Goal: Transaction & Acquisition: Download file/media

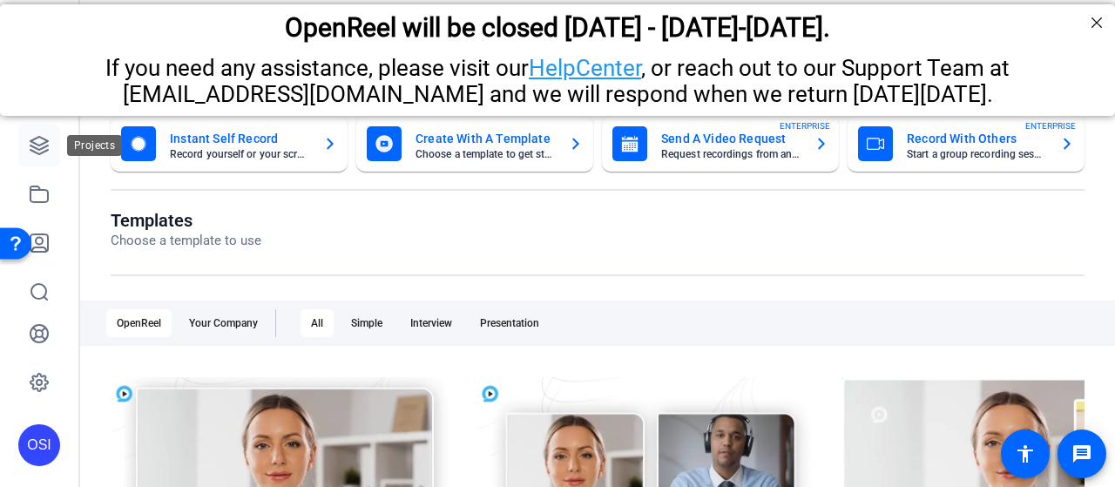
click at [35, 146] on icon at bounding box center [39, 145] width 21 height 21
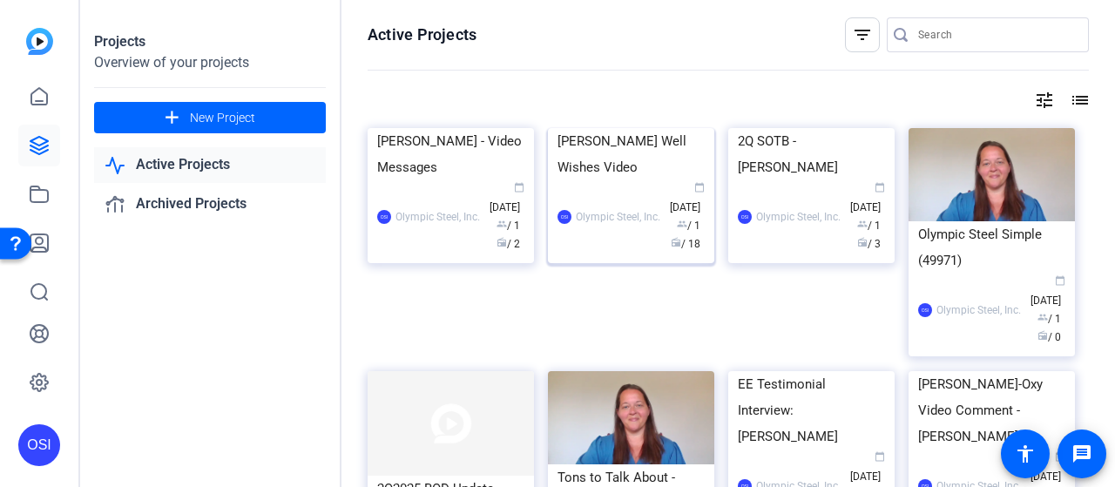
click at [608, 180] on div "[PERSON_NAME] Well Wishes Video" at bounding box center [631, 154] width 147 height 52
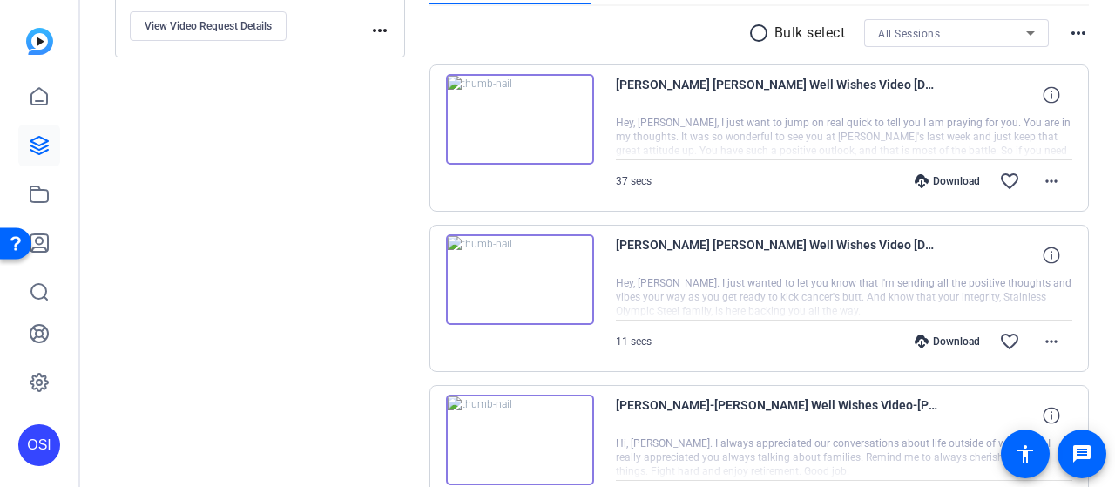
scroll to position [303, 0]
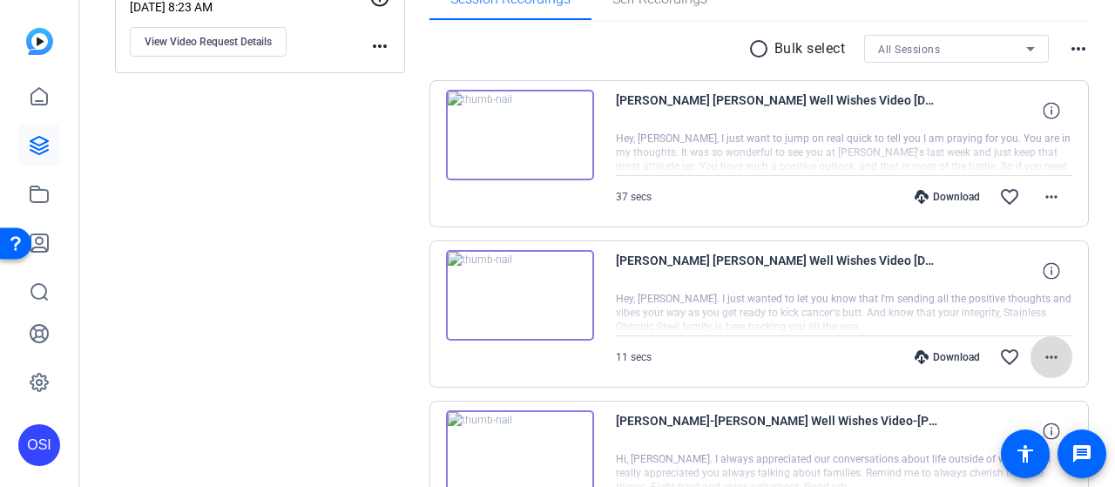
click at [1047, 353] on mat-icon "more_horiz" at bounding box center [1051, 357] width 21 height 21
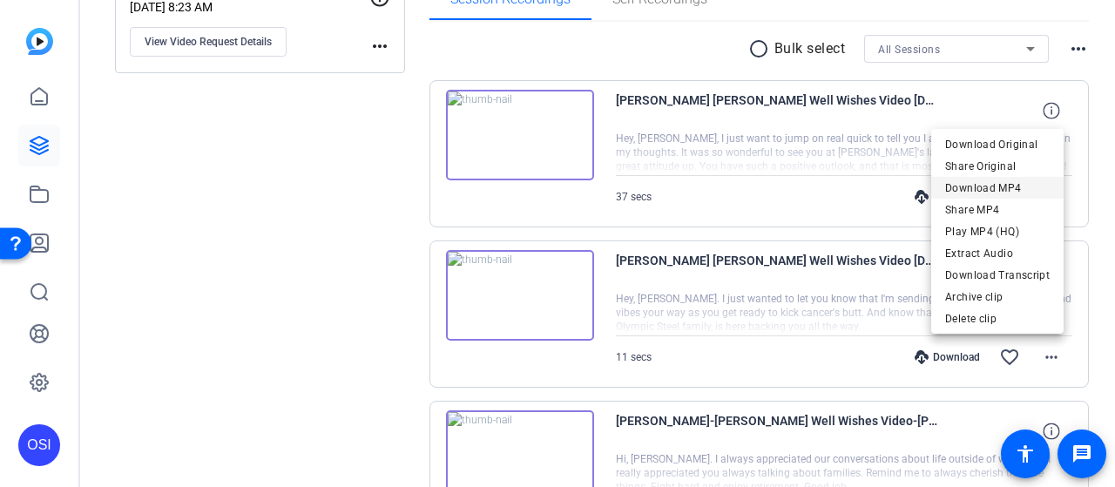
click at [992, 189] on span "Download MP4" at bounding box center [997, 188] width 105 height 21
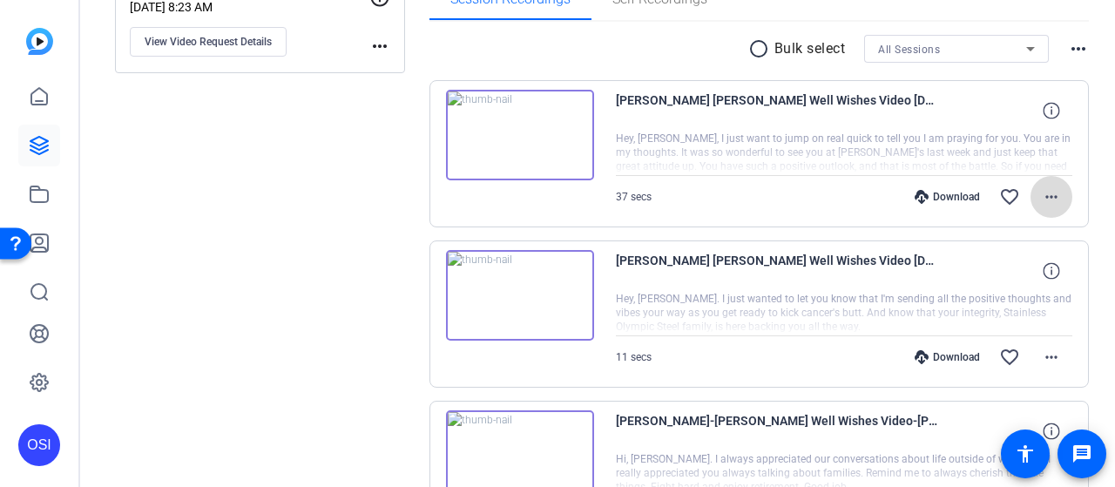
click at [1043, 194] on mat-icon "more_horiz" at bounding box center [1051, 196] width 21 height 21
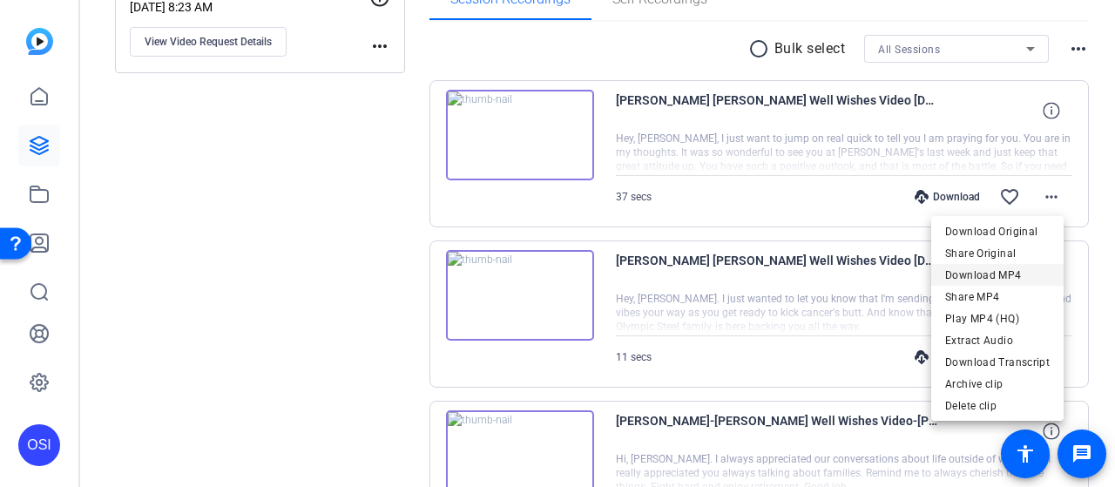
click at [1002, 278] on span "Download MP4" at bounding box center [997, 275] width 105 height 21
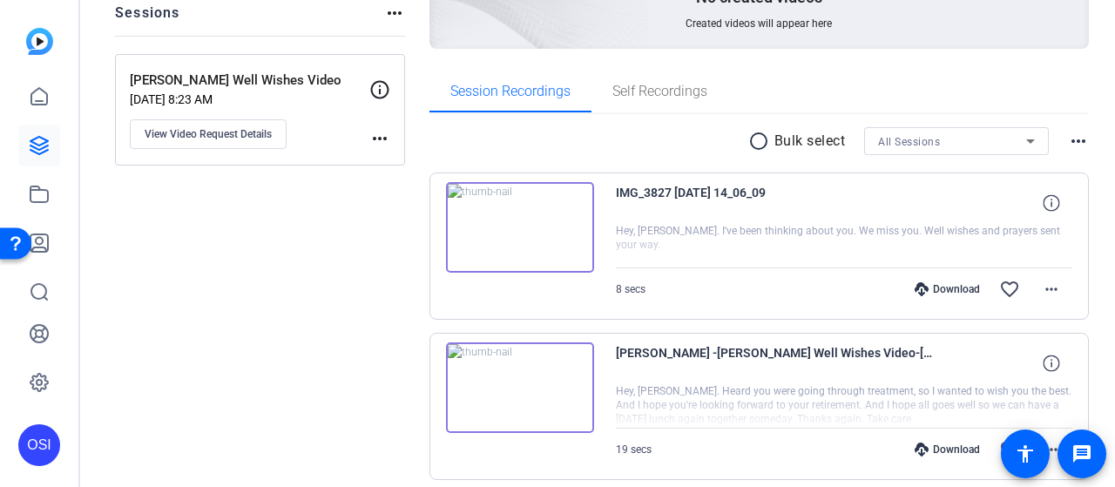
scroll to position [213, 0]
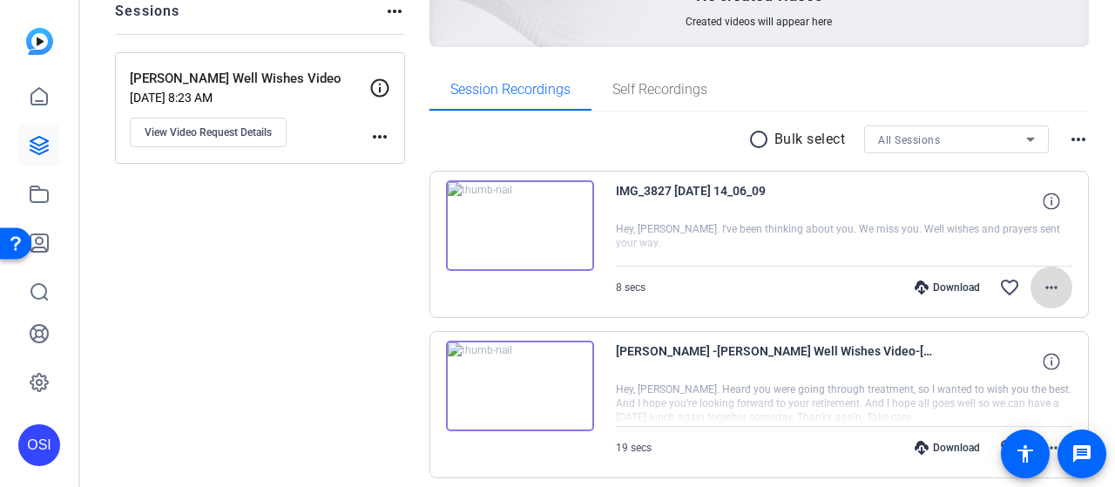
click at [1047, 281] on mat-icon "more_horiz" at bounding box center [1051, 287] width 21 height 21
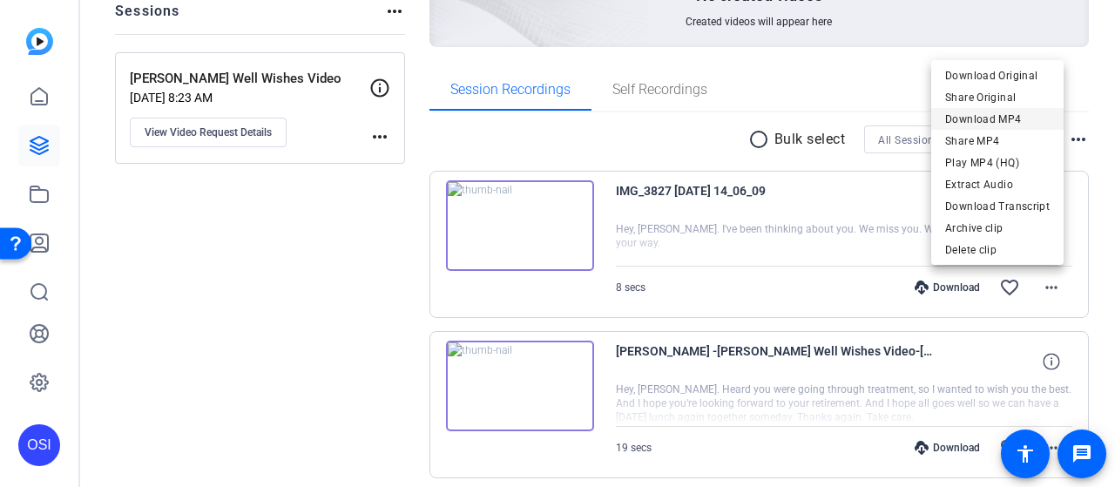
click at [1004, 119] on span "Download MP4" at bounding box center [997, 119] width 105 height 21
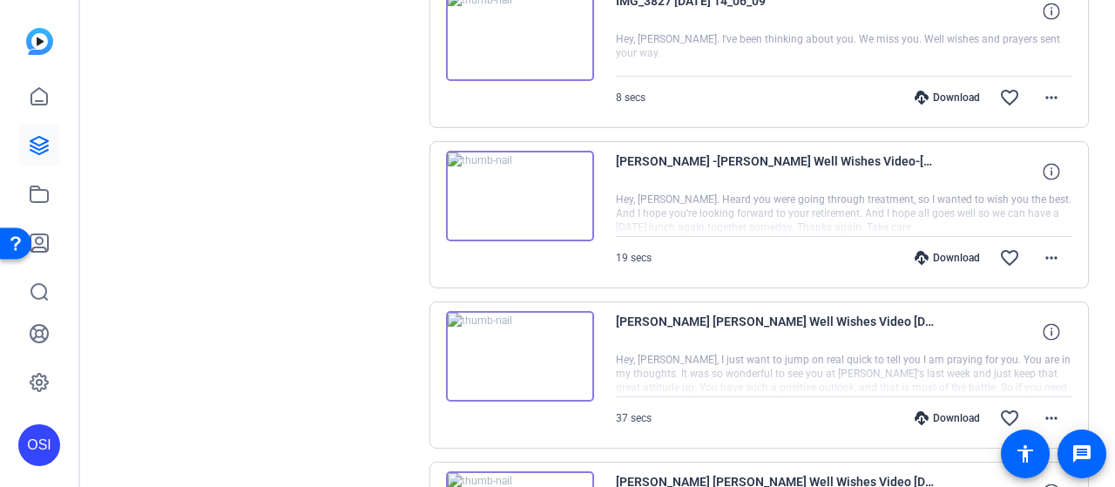
scroll to position [410, 0]
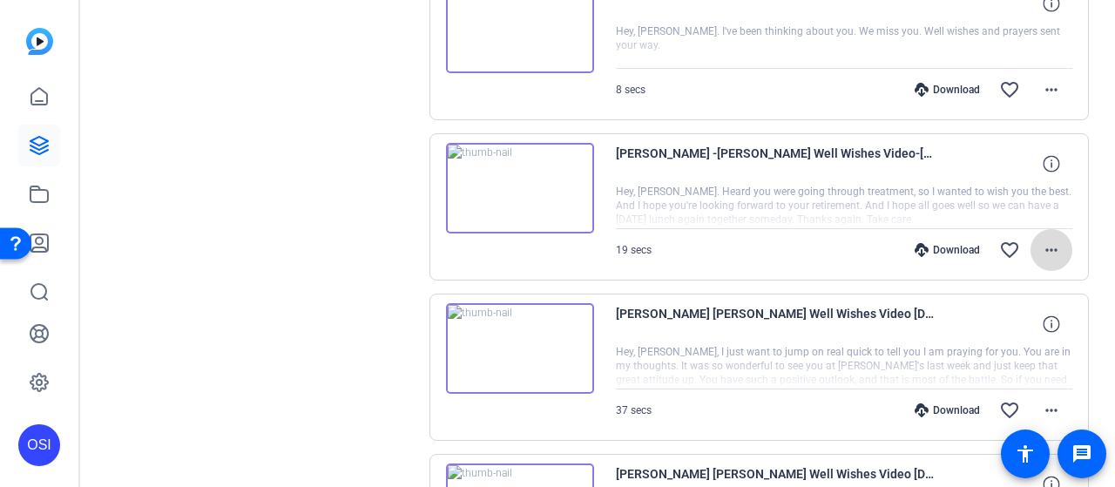
click at [1041, 245] on mat-icon "more_horiz" at bounding box center [1051, 250] width 21 height 21
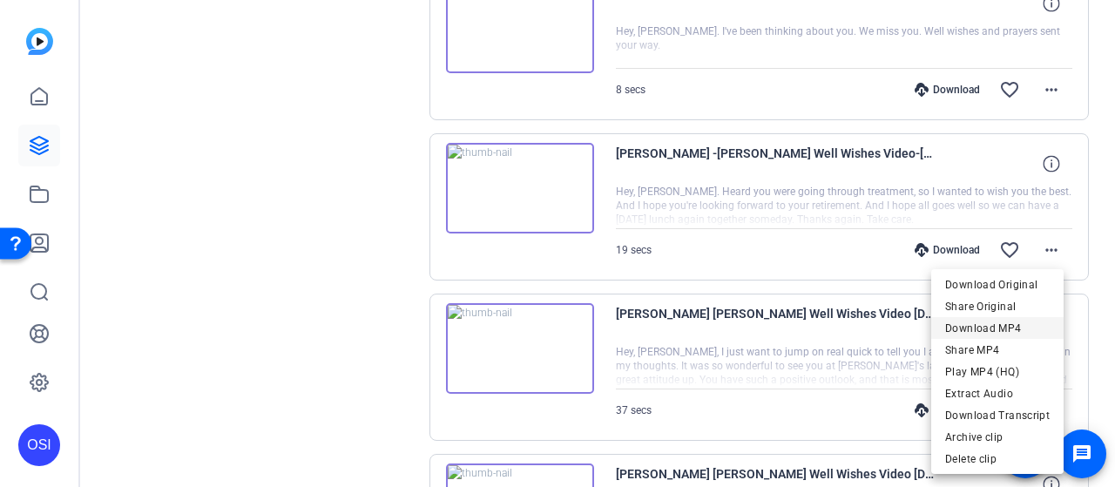
click at [1009, 327] on span "Download MP4" at bounding box center [997, 327] width 105 height 21
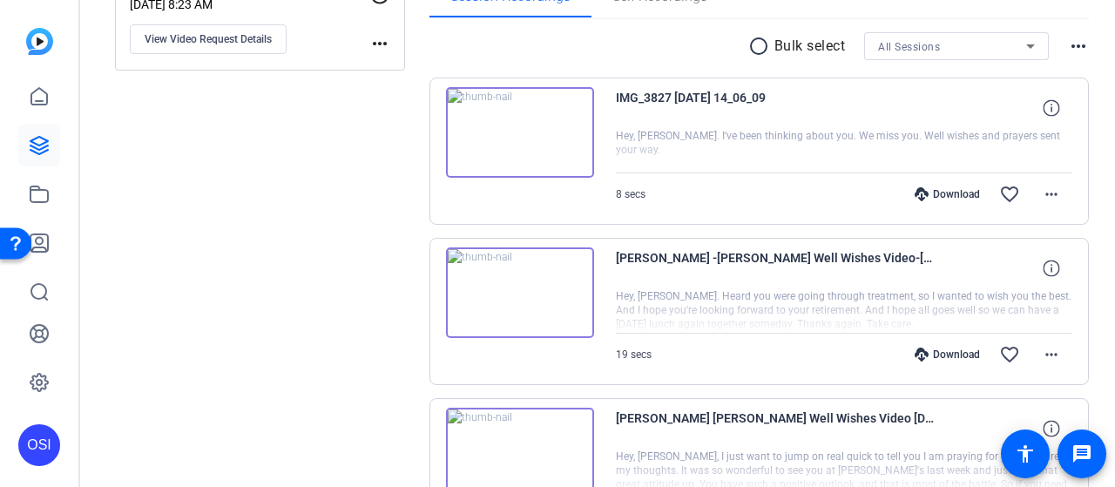
scroll to position [0, 0]
